Goal: Task Accomplishment & Management: Use online tool/utility

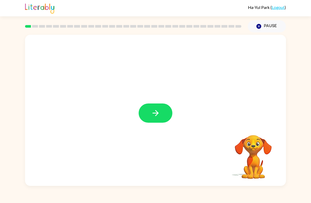
click at [155, 112] on icon "button" at bounding box center [155, 112] width 9 height 9
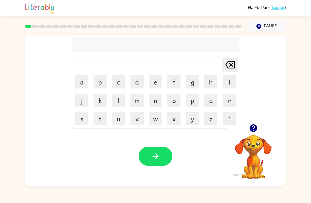
click at [96, 79] on button "b" at bounding box center [99, 81] width 13 height 13
click at [172, 99] on button "o" at bounding box center [173, 100] width 13 height 13
click at [226, 101] on button "r" at bounding box center [228, 100] width 13 height 13
click at [86, 86] on button "a" at bounding box center [81, 81] width 13 height 13
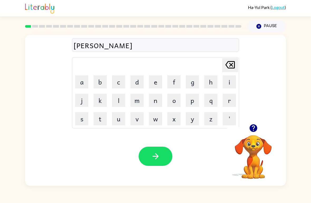
click at [228, 99] on button "r" at bounding box center [228, 100] width 13 height 13
click at [232, 65] on icon "[PERSON_NAME] last character input" at bounding box center [230, 64] width 13 height 13
click at [232, 64] on icon "[PERSON_NAME] last character input" at bounding box center [230, 64] width 13 height 13
click at [232, 65] on icon "[PERSON_NAME] last character input" at bounding box center [230, 64] width 13 height 13
click at [227, 100] on button "r" at bounding box center [228, 100] width 13 height 13
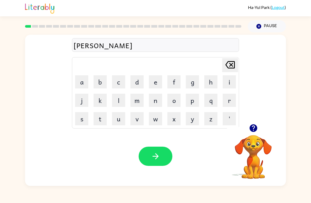
click at [226, 63] on icon "[PERSON_NAME] last character input" at bounding box center [230, 64] width 13 height 13
click at [155, 81] on button "e" at bounding box center [155, 81] width 13 height 13
click at [228, 99] on button "r" at bounding box center [228, 100] width 13 height 13
click at [161, 153] on button "button" at bounding box center [155, 156] width 34 height 19
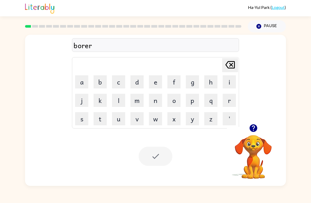
click at [252, 127] on icon "button" at bounding box center [253, 127] width 9 height 9
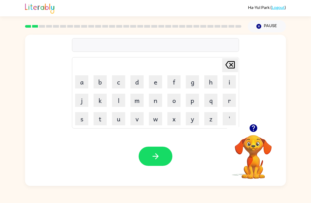
click at [117, 84] on button "c" at bounding box center [118, 81] width 13 height 13
click at [82, 87] on button "a" at bounding box center [81, 81] width 13 height 13
click at [227, 64] on icon "[PERSON_NAME] last character input" at bounding box center [230, 64] width 13 height 13
click at [175, 98] on button "o" at bounding box center [173, 100] width 13 height 13
click at [109, 122] on table "[PERSON_NAME] last character input a b c d e f g h i j k l m n o p q r s t u v …" at bounding box center [155, 92] width 166 height 71
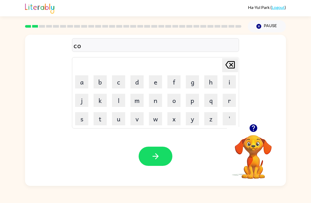
click at [113, 119] on button "u" at bounding box center [118, 118] width 13 height 13
click at [160, 95] on button "n" at bounding box center [155, 100] width 13 height 13
click at [105, 121] on button "t" at bounding box center [99, 118] width 13 height 13
click at [232, 63] on icon at bounding box center [229, 64] width 9 height 7
click at [232, 63] on icon "[PERSON_NAME] last character input" at bounding box center [230, 64] width 13 height 13
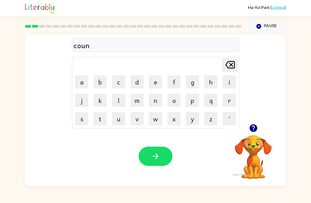
click at [233, 64] on icon "[PERSON_NAME] last character input" at bounding box center [230, 64] width 13 height 13
click at [234, 63] on icon at bounding box center [229, 64] width 9 height 7
click at [115, 85] on button "c" at bounding box center [118, 81] width 13 height 13
click at [82, 82] on button "a" at bounding box center [81, 81] width 13 height 13
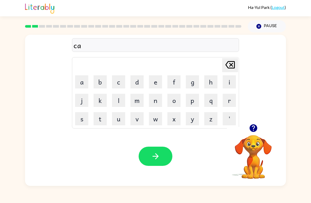
click at [124, 120] on button "u" at bounding box center [118, 118] width 13 height 13
click at [155, 98] on button "n" at bounding box center [155, 100] width 13 height 13
click at [103, 122] on button "t" at bounding box center [99, 118] width 13 height 13
click at [158, 82] on button "e" at bounding box center [155, 81] width 13 height 13
click at [233, 64] on icon "[PERSON_NAME] last character input" at bounding box center [230, 64] width 13 height 13
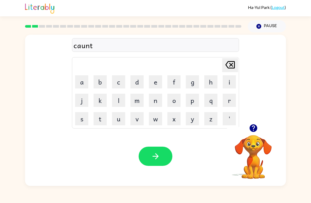
click at [228, 66] on icon "[PERSON_NAME] last character input" at bounding box center [230, 64] width 13 height 13
click at [230, 67] on icon at bounding box center [229, 64] width 9 height 7
click at [229, 66] on icon at bounding box center [229, 64] width 9 height 7
click at [229, 66] on icon "[PERSON_NAME] last character input" at bounding box center [230, 64] width 13 height 13
click at [228, 66] on icon "[PERSON_NAME] last character input" at bounding box center [230, 64] width 13 height 13
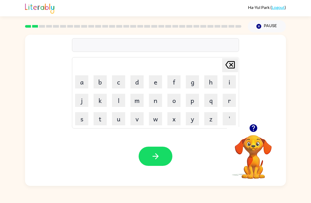
click at [228, 66] on icon "[PERSON_NAME] last character input" at bounding box center [230, 64] width 13 height 13
click at [188, 101] on button "p" at bounding box center [192, 100] width 13 height 13
click at [77, 79] on button "a" at bounding box center [81, 81] width 13 height 13
click at [119, 121] on button "u" at bounding box center [118, 118] width 13 height 13
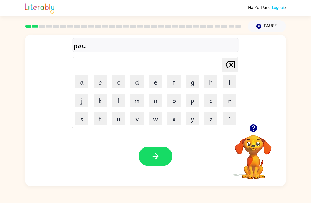
click at [152, 100] on button "n" at bounding box center [155, 100] width 13 height 13
click at [104, 121] on button "t" at bounding box center [99, 118] width 13 height 13
click at [230, 62] on icon at bounding box center [229, 64] width 9 height 7
click at [102, 116] on button "t" at bounding box center [99, 118] width 13 height 13
click at [157, 156] on icon "button" at bounding box center [155, 156] width 6 height 6
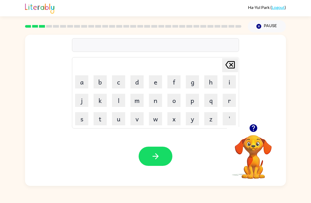
click at [253, 126] on icon "button" at bounding box center [253, 128] width 8 height 8
click at [114, 103] on button "l" at bounding box center [118, 100] width 13 height 13
click at [178, 103] on button "o" at bounding box center [173, 100] width 13 height 13
click at [95, 102] on button "k" at bounding box center [99, 100] width 13 height 13
click at [229, 84] on button "i" at bounding box center [228, 81] width 13 height 13
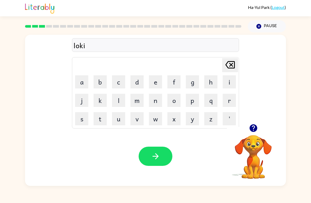
click at [94, 118] on button "t" at bounding box center [99, 118] width 13 height 13
click at [166, 156] on button "button" at bounding box center [155, 156] width 34 height 19
click at [95, 119] on button "t" at bounding box center [99, 118] width 13 height 13
click at [114, 120] on button "u" at bounding box center [118, 118] width 13 height 13
click at [156, 80] on button "e" at bounding box center [155, 81] width 13 height 13
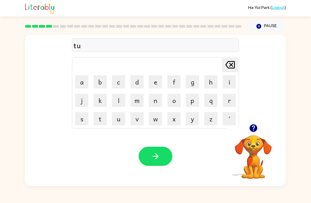
click at [156, 80] on button "e" at bounding box center [155, 81] width 13 height 13
click at [155, 96] on button "n" at bounding box center [155, 100] width 13 height 13
click at [228, 66] on icon "[PERSON_NAME] last character input" at bounding box center [230, 64] width 13 height 13
click at [225, 68] on icon "[PERSON_NAME] last character input" at bounding box center [230, 64] width 13 height 13
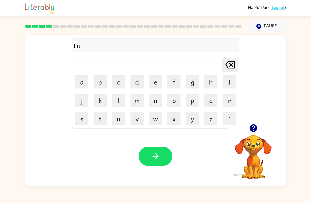
click at [225, 68] on icon "[PERSON_NAME] last character input" at bounding box center [230, 64] width 13 height 13
click at [228, 68] on icon "[PERSON_NAME] last character input" at bounding box center [230, 64] width 13 height 13
click at [105, 121] on button "t" at bounding box center [99, 118] width 13 height 13
click at [120, 121] on button "u" at bounding box center [118, 118] width 13 height 13
click at [153, 86] on button "e" at bounding box center [155, 81] width 13 height 13
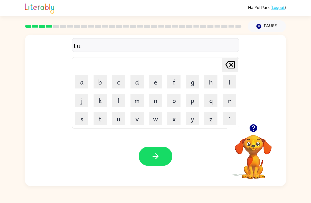
click at [153, 86] on button "e" at bounding box center [155, 81] width 13 height 13
click at [158, 97] on button "n" at bounding box center [155, 100] width 13 height 13
click at [161, 158] on button "button" at bounding box center [155, 156] width 34 height 19
click at [254, 128] on icon "button" at bounding box center [253, 127] width 9 height 9
click at [247, 128] on button "button" at bounding box center [252, 127] width 13 height 13
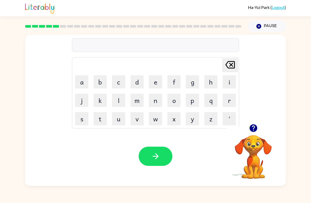
click at [254, 125] on icon "button" at bounding box center [253, 128] width 8 height 8
click at [252, 130] on icon "button" at bounding box center [253, 128] width 8 height 8
click at [254, 127] on icon "button" at bounding box center [253, 127] width 9 height 9
click at [158, 100] on button "n" at bounding box center [155, 100] width 13 height 13
click at [253, 128] on icon "button" at bounding box center [253, 127] width 9 height 9
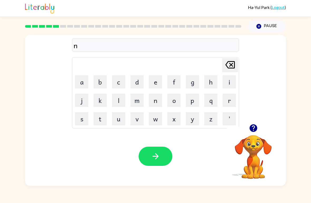
click at [235, 65] on icon at bounding box center [229, 64] width 9 height 7
click at [138, 103] on button "m" at bounding box center [136, 100] width 13 height 13
click at [256, 125] on icon "button" at bounding box center [253, 127] width 9 height 9
click at [158, 87] on button "e" at bounding box center [155, 81] width 13 height 13
click at [231, 102] on button "r" at bounding box center [228, 100] width 13 height 13
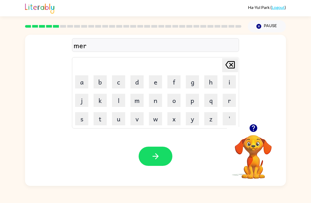
click at [120, 104] on button "l" at bounding box center [118, 100] width 13 height 13
click at [198, 115] on button "y" at bounding box center [192, 118] width 13 height 13
click at [167, 148] on button "button" at bounding box center [155, 156] width 34 height 19
click at [100, 84] on button "b" at bounding box center [99, 81] width 13 height 13
click at [227, 86] on button "i" at bounding box center [228, 81] width 13 height 13
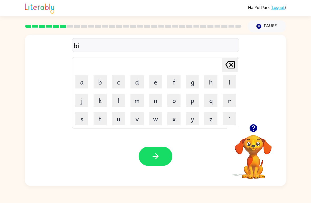
click at [214, 82] on button "h" at bounding box center [210, 81] width 13 height 13
click at [79, 83] on button "a" at bounding box center [81, 81] width 13 height 13
click at [229, 79] on button "i" at bounding box center [228, 81] width 13 height 13
click at [153, 100] on button "n" at bounding box center [155, 100] width 13 height 13
click at [250, 126] on icon "button" at bounding box center [253, 127] width 9 height 9
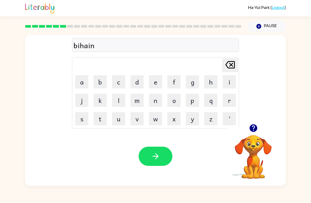
click at [229, 63] on icon "[PERSON_NAME] last character input" at bounding box center [230, 64] width 13 height 13
click at [233, 66] on icon "[PERSON_NAME] last character input" at bounding box center [230, 64] width 13 height 13
click at [232, 66] on icon "[PERSON_NAME] last character input" at bounding box center [230, 64] width 13 height 13
click at [81, 88] on button "a" at bounding box center [81, 81] width 13 height 13
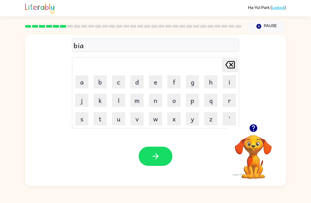
click at [224, 88] on button "i" at bounding box center [228, 81] width 13 height 13
click at [154, 103] on button "n" at bounding box center [155, 100] width 13 height 13
click at [232, 68] on icon "[PERSON_NAME] last character input" at bounding box center [230, 64] width 13 height 13
click at [232, 67] on icon "[PERSON_NAME] last character input" at bounding box center [230, 64] width 13 height 13
click at [233, 64] on icon "[PERSON_NAME] last character input" at bounding box center [230, 64] width 13 height 13
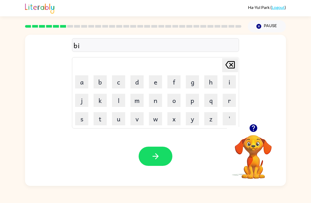
click at [210, 86] on button "h" at bounding box center [210, 81] width 13 height 13
click at [77, 84] on button "a" at bounding box center [81, 81] width 13 height 13
click at [235, 67] on icon "[PERSON_NAME] last character input" at bounding box center [230, 64] width 13 height 13
click at [225, 83] on button "i" at bounding box center [228, 81] width 13 height 13
click at [79, 85] on button "a" at bounding box center [81, 81] width 13 height 13
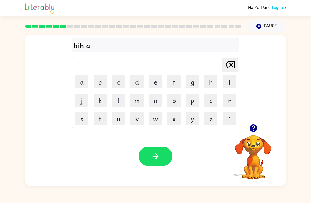
click at [225, 84] on button "i" at bounding box center [228, 81] width 13 height 13
click at [228, 69] on icon "[PERSON_NAME] last character input" at bounding box center [230, 64] width 13 height 13
click at [225, 67] on icon "[PERSON_NAME] last character input" at bounding box center [230, 64] width 13 height 13
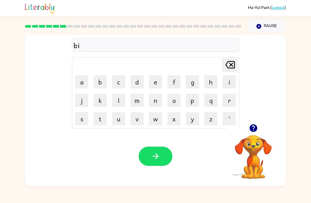
click at [206, 84] on button "h" at bounding box center [210, 81] width 13 height 13
click at [79, 87] on button "a" at bounding box center [81, 81] width 13 height 13
click at [227, 85] on button "i" at bounding box center [228, 81] width 13 height 13
click at [156, 100] on button "n" at bounding box center [155, 100] width 13 height 13
click at [139, 153] on button "button" at bounding box center [155, 156] width 34 height 19
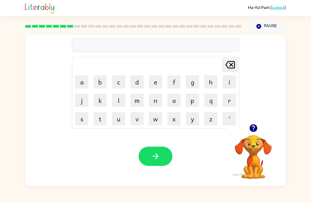
click at [98, 117] on button "t" at bounding box center [99, 118] width 13 height 13
click at [251, 126] on icon "button" at bounding box center [253, 128] width 8 height 8
click at [225, 101] on button "r" at bounding box center [228, 100] width 13 height 13
click at [226, 83] on button "i" at bounding box center [228, 81] width 13 height 13
click at [122, 83] on button "c" at bounding box center [118, 81] width 13 height 13
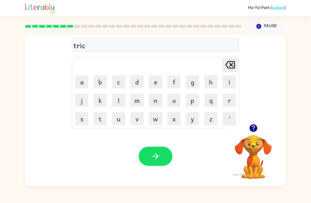
click at [170, 102] on button "o" at bounding box center [173, 100] width 13 height 13
click at [117, 100] on button "l" at bounding box center [118, 100] width 13 height 13
click at [233, 67] on icon "[PERSON_NAME] last character input" at bounding box center [230, 64] width 13 height 13
click at [234, 66] on icon at bounding box center [229, 64] width 9 height 7
click at [81, 81] on button "a" at bounding box center [81, 81] width 13 height 13
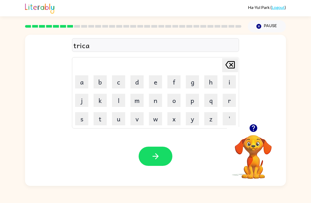
click at [115, 100] on button "l" at bounding box center [118, 100] width 13 height 13
click at [159, 161] on icon "button" at bounding box center [155, 156] width 9 height 9
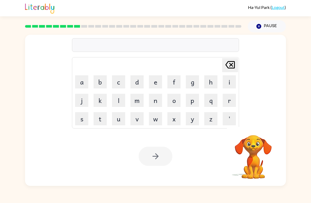
click at [136, 103] on button "m" at bounding box center [136, 100] width 13 height 13
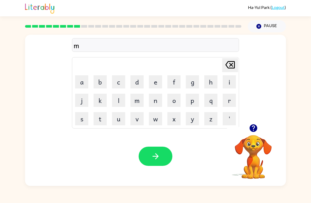
click at [229, 99] on button "r" at bounding box center [228, 100] width 13 height 13
click at [227, 81] on button "i" at bounding box center [228, 81] width 13 height 13
click at [116, 80] on button "c" at bounding box center [118, 81] width 13 height 13
click at [83, 83] on button "a" at bounding box center [81, 81] width 13 height 13
click at [112, 97] on button "l" at bounding box center [118, 100] width 13 height 13
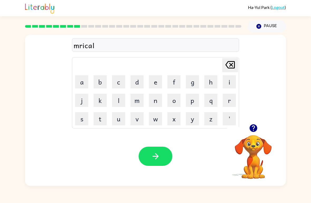
click at [274, 183] on div "Your browser must support playing .mp4 files to use Literably. Please try using…" at bounding box center [155, 156] width 261 height 59
click at [154, 154] on icon "button" at bounding box center [155, 156] width 9 height 9
click at [278, 175] on video "Your browser must support playing .mp4 files to use Literably. Please try using…" at bounding box center [253, 153] width 53 height 53
click at [149, 100] on button "n" at bounding box center [155, 100] width 13 height 13
click at [226, 83] on button "i" at bounding box center [228, 81] width 13 height 13
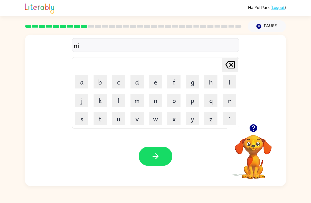
click at [139, 103] on button "m" at bounding box center [136, 100] width 13 height 13
click at [100, 85] on button "b" at bounding box center [99, 81] width 13 height 13
click at [79, 81] on button "a" at bounding box center [81, 81] width 13 height 13
click at [118, 99] on button "l" at bounding box center [118, 100] width 13 height 13
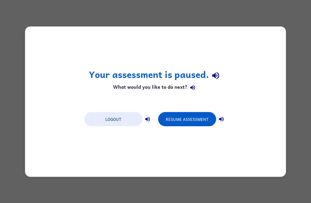
click at [193, 113] on button "Resume Assessment" at bounding box center [187, 119] width 58 height 14
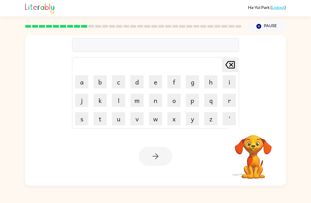
click at [155, 103] on button "n" at bounding box center [155, 100] width 13 height 13
click at [232, 82] on button "i" at bounding box center [228, 81] width 13 height 13
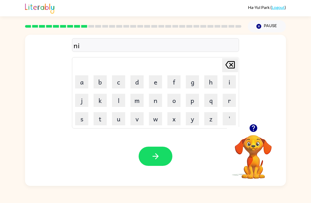
click at [138, 104] on button "m" at bounding box center [136, 100] width 13 height 13
click at [98, 85] on button "b" at bounding box center [99, 81] width 13 height 13
click at [175, 100] on button "o" at bounding box center [173, 100] width 13 height 13
click at [86, 84] on button "a" at bounding box center [81, 81] width 13 height 13
click at [70, 85] on div "nimboa Delete Delete last character input a b c d e f g h i j k l m n o p q r s…" at bounding box center [155, 79] width 261 height 89
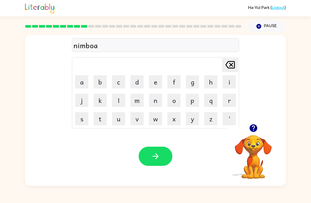
click at [120, 103] on button "l" at bounding box center [118, 100] width 13 height 13
click at [156, 80] on button "e" at bounding box center [155, 81] width 13 height 13
click at [230, 64] on icon at bounding box center [229, 64] width 9 height 7
click at [224, 61] on icon "[PERSON_NAME] last character input" at bounding box center [230, 64] width 13 height 13
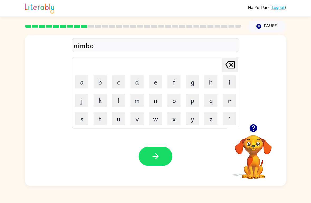
click at [224, 61] on icon "[PERSON_NAME] last character input" at bounding box center [230, 64] width 13 height 13
click at [226, 65] on icon at bounding box center [229, 64] width 9 height 7
click at [100, 80] on button "b" at bounding box center [99, 81] width 13 height 13
click at [84, 83] on button "a" at bounding box center [81, 81] width 13 height 13
click at [123, 102] on button "l" at bounding box center [118, 100] width 13 height 13
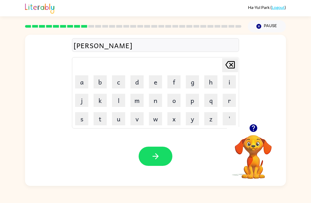
click at [140, 152] on button "button" at bounding box center [155, 156] width 34 height 19
click at [255, 126] on icon "button" at bounding box center [253, 128] width 8 height 8
click at [269, 27] on button "Pause Pause" at bounding box center [266, 26] width 38 height 12
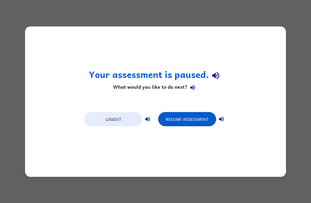
click at [120, 121] on button "Logout" at bounding box center [113, 119] width 58 height 14
